Goal: Task Accomplishment & Management: Complete application form

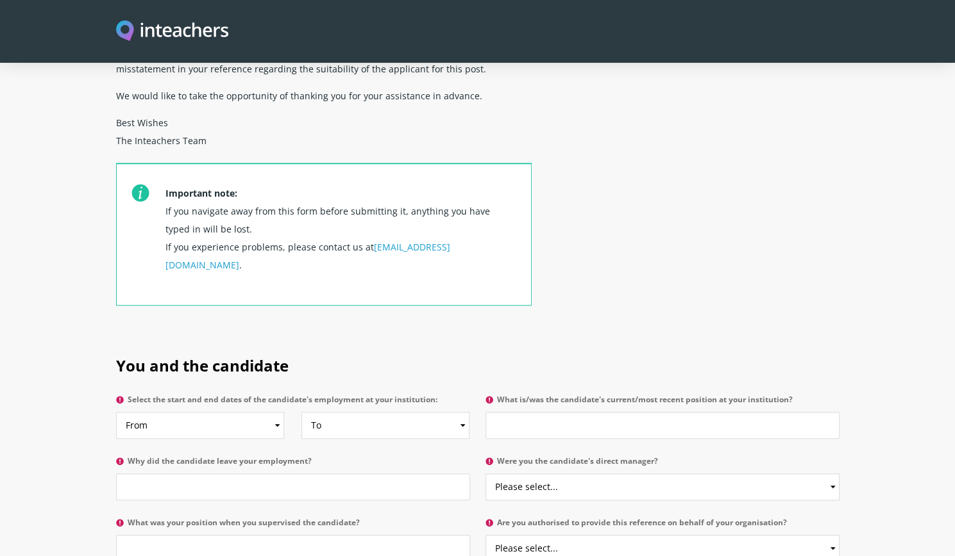
scroll to position [513, 0]
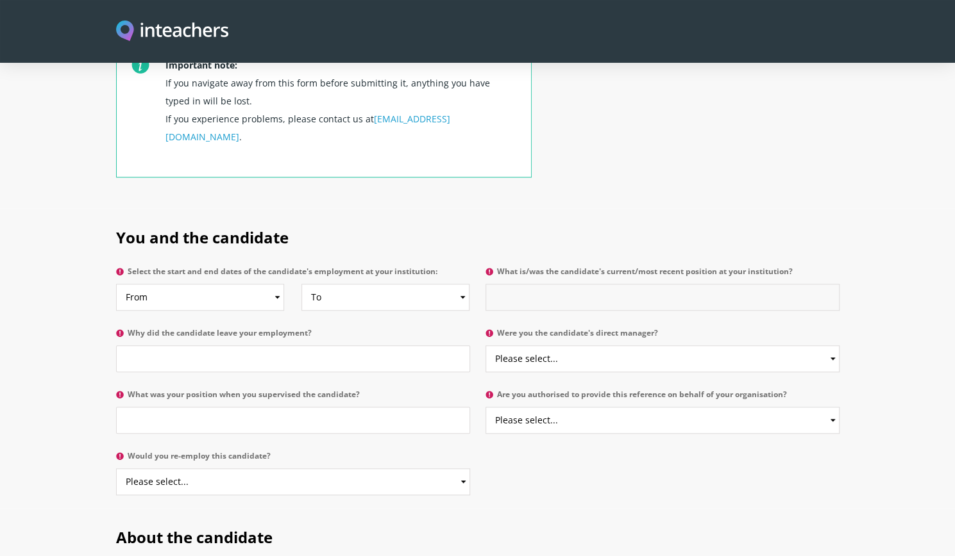
click at [552, 284] on input "What is/was the candidate's current/most recent position at your institution?" at bounding box center [662, 297] width 354 height 27
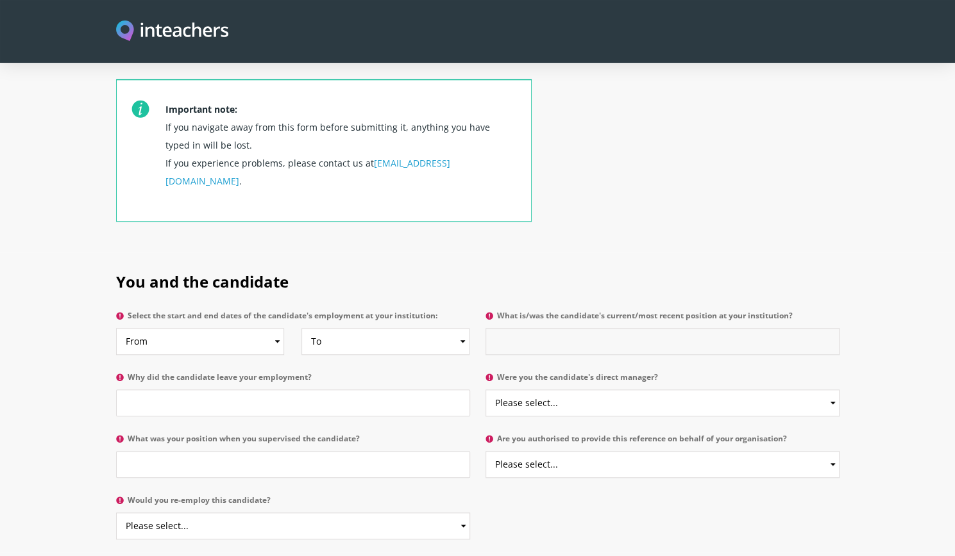
scroll to position [449, 0]
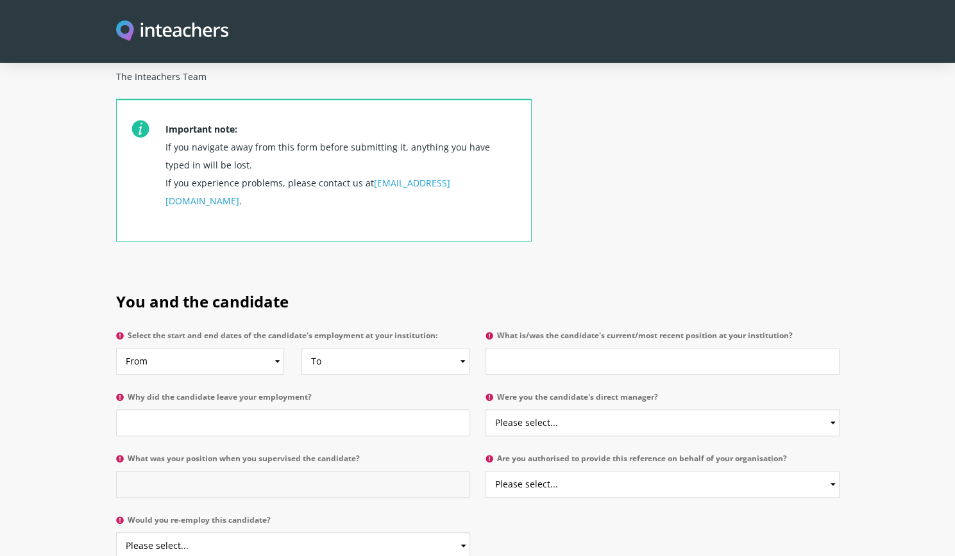
click at [200, 471] on input "What was your position when you supervised the candidate?" at bounding box center [293, 484] width 354 height 27
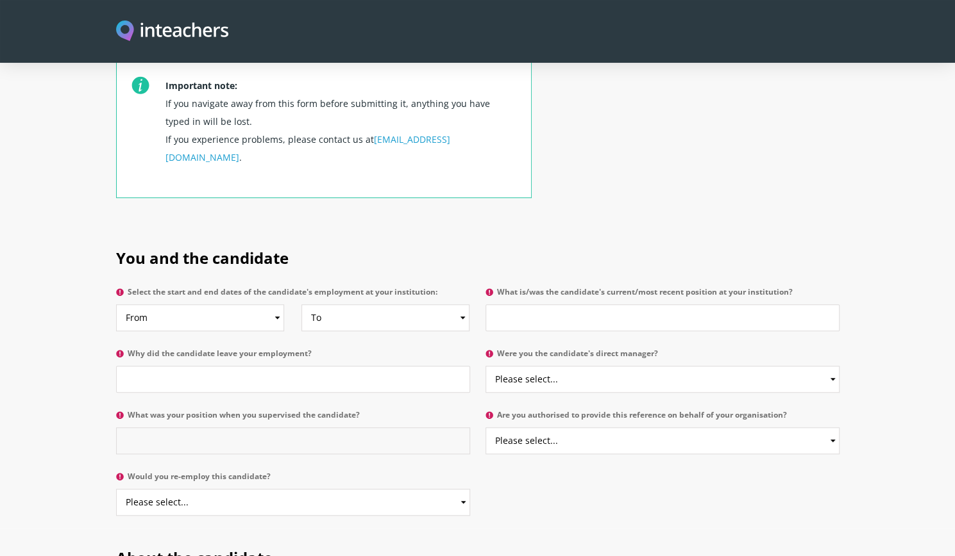
scroll to position [513, 0]
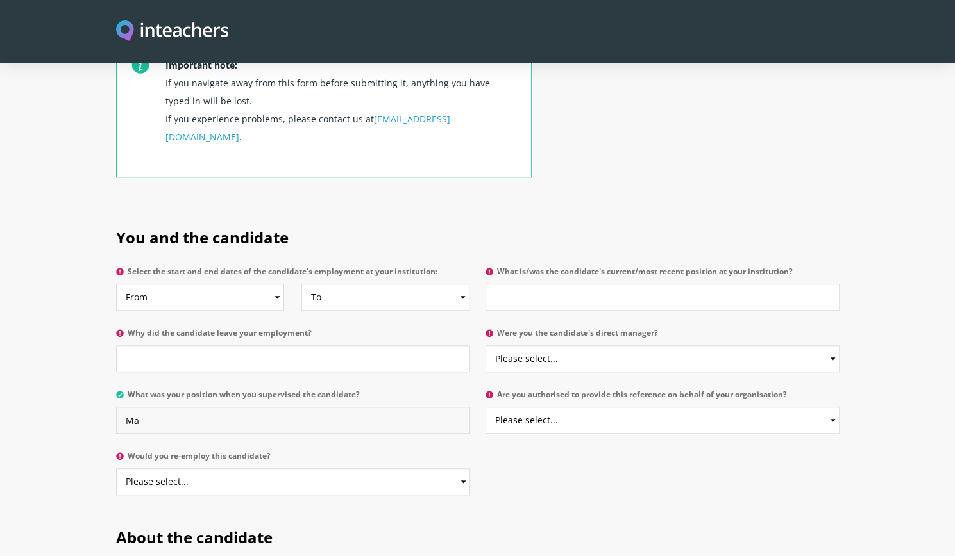
type input "M"
type input "S"
type input "Special Reports,Finance & IT [PERSON_NAME]"
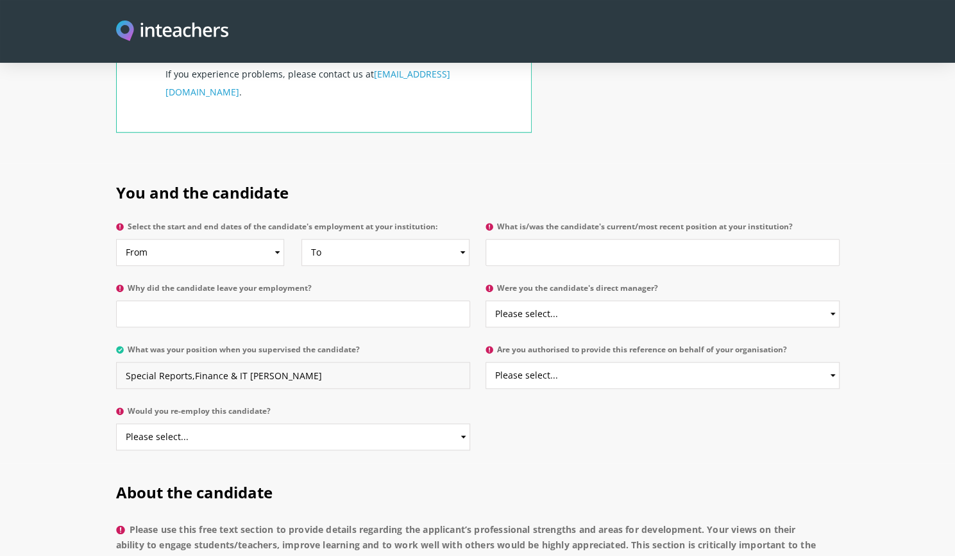
scroll to position [577, 0]
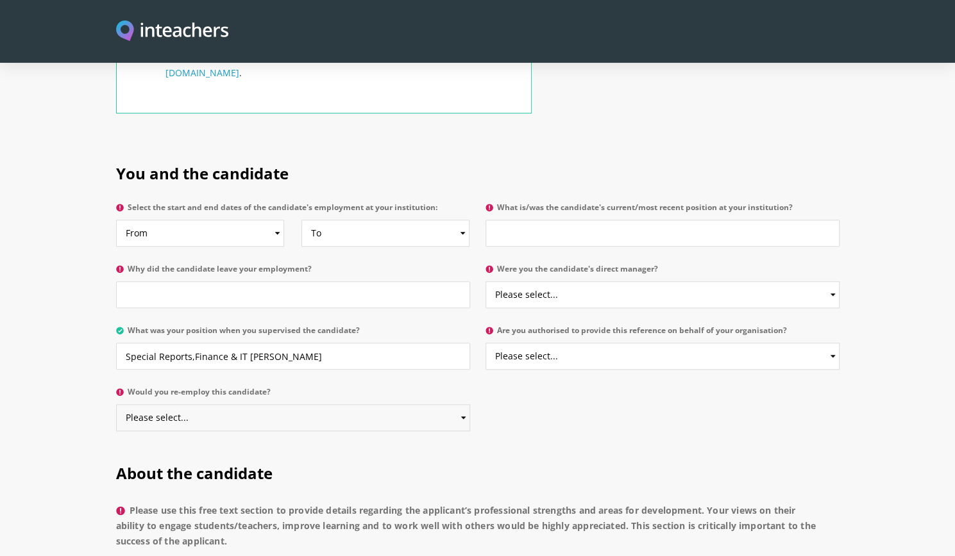
click at [196, 405] on select "Please select... Yes No" at bounding box center [293, 418] width 354 height 27
select select "Yes"
click at [116, 405] on select "Please select... Yes No" at bounding box center [293, 418] width 354 height 27
click at [585, 281] on select "Please select... Yes No" at bounding box center [662, 294] width 354 height 27
select select "Yes"
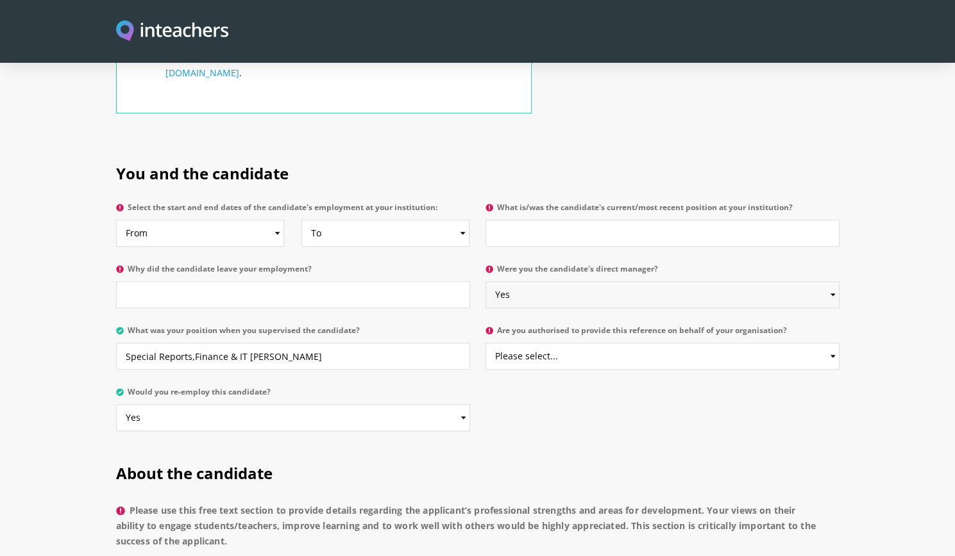
click at [485, 281] on select "Please select... Yes No" at bounding box center [662, 294] width 354 height 27
click at [562, 343] on select "Please select... Yes No" at bounding box center [662, 356] width 354 height 27
select select "Yes"
click at [485, 343] on select "Please select... Yes No" at bounding box center [662, 356] width 354 height 27
click at [517, 220] on input "What is/was the candidate's current/most recent position at your institution?" at bounding box center [662, 233] width 354 height 27
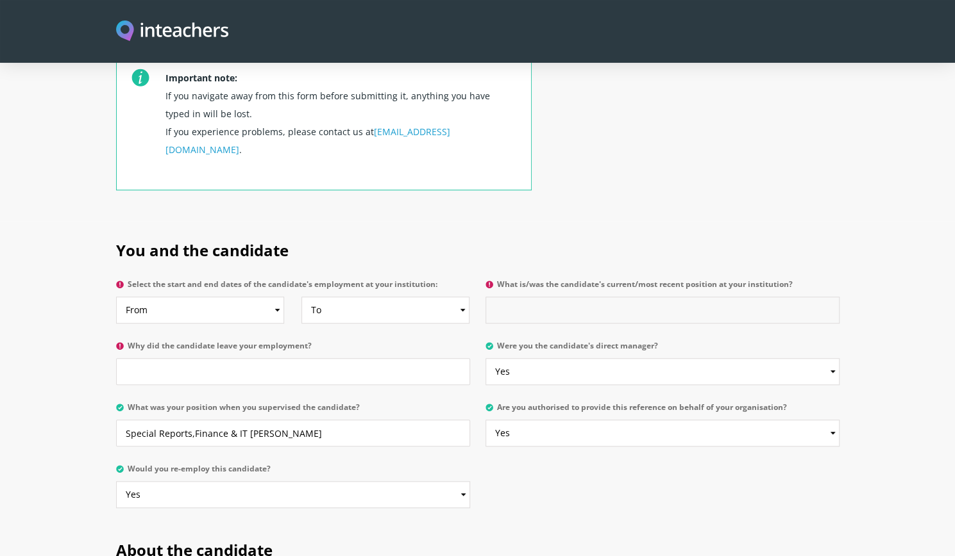
scroll to position [513, 0]
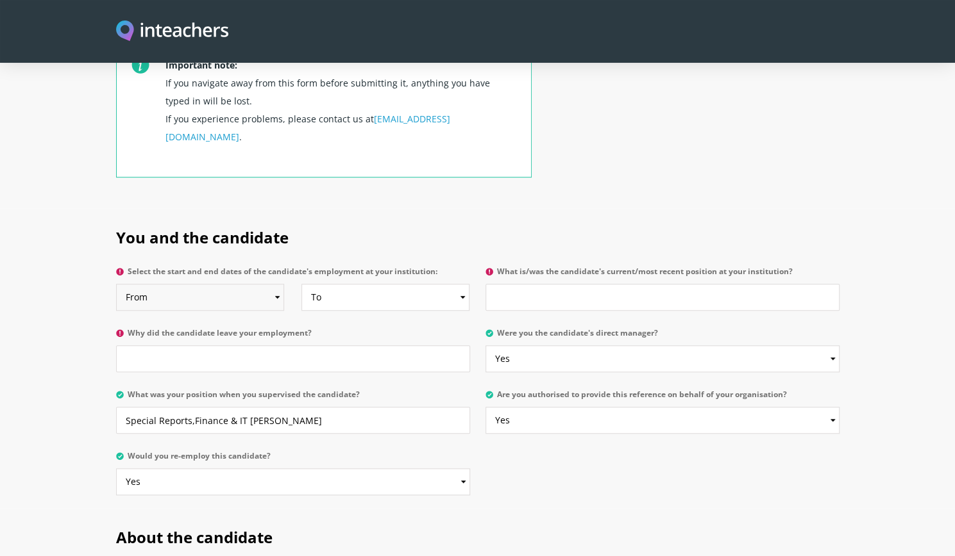
click at [276, 284] on select "From 2025 2024 2023 2022 2021 2020 2019 2018 2017 2016 2015 2014 2013 2012 2011…" at bounding box center [200, 297] width 168 height 27
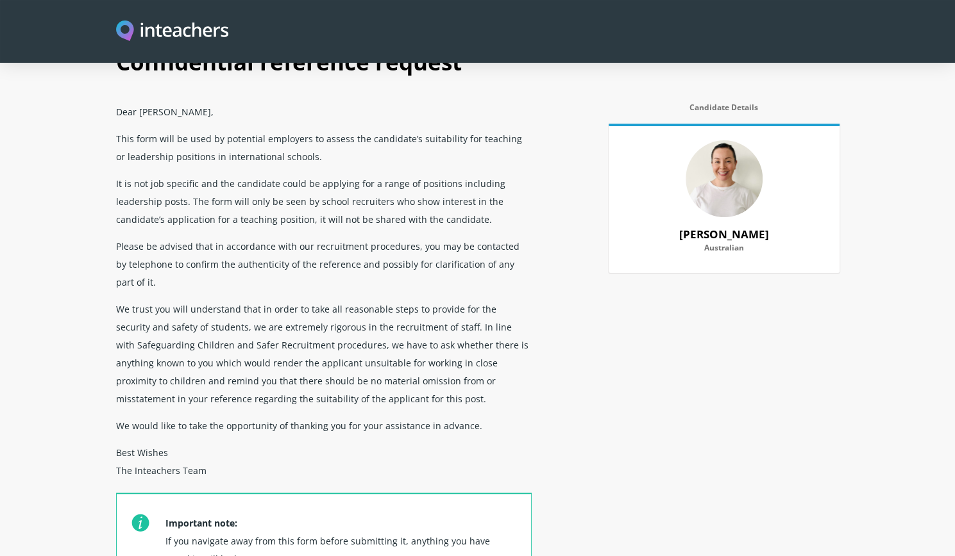
scroll to position [0, 0]
